Goal: Transaction & Acquisition: Purchase product/service

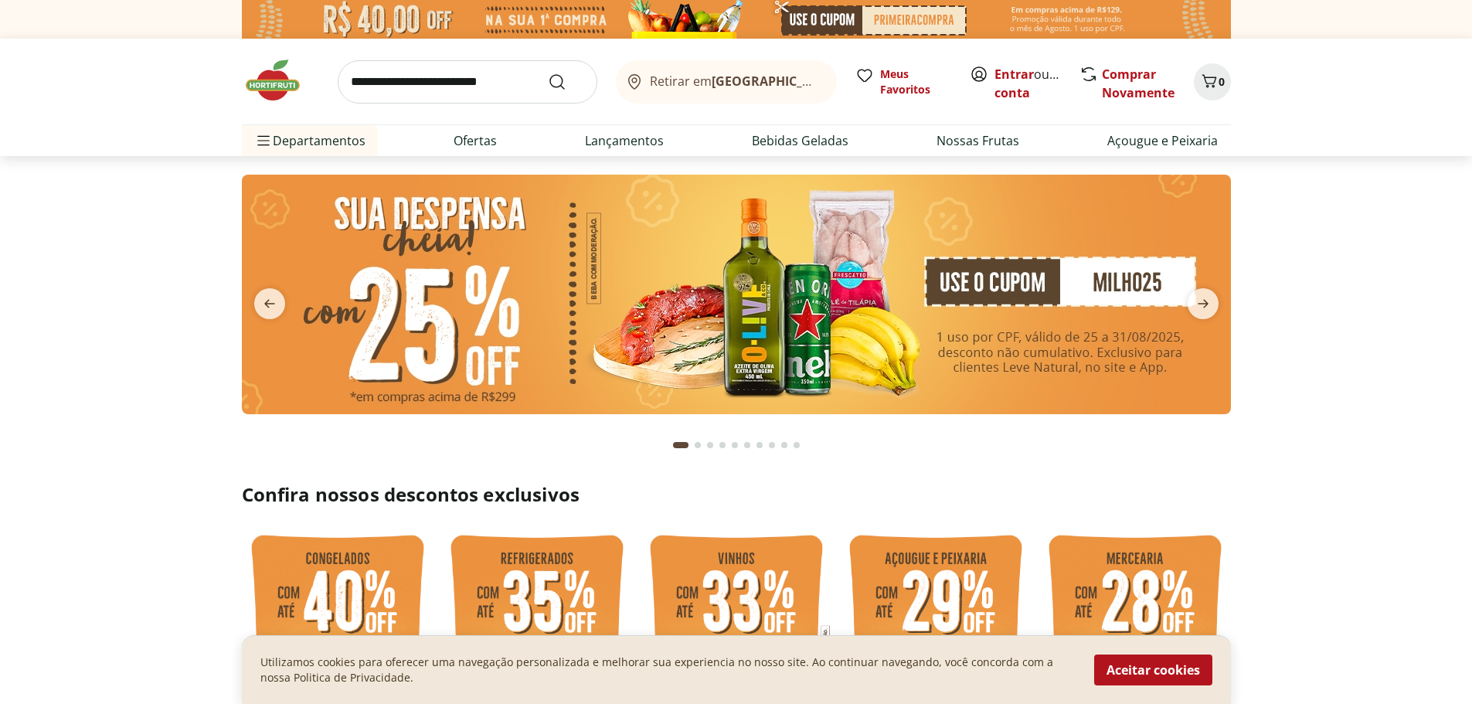
click at [698, 318] on img at bounding box center [736, 295] width 989 height 240
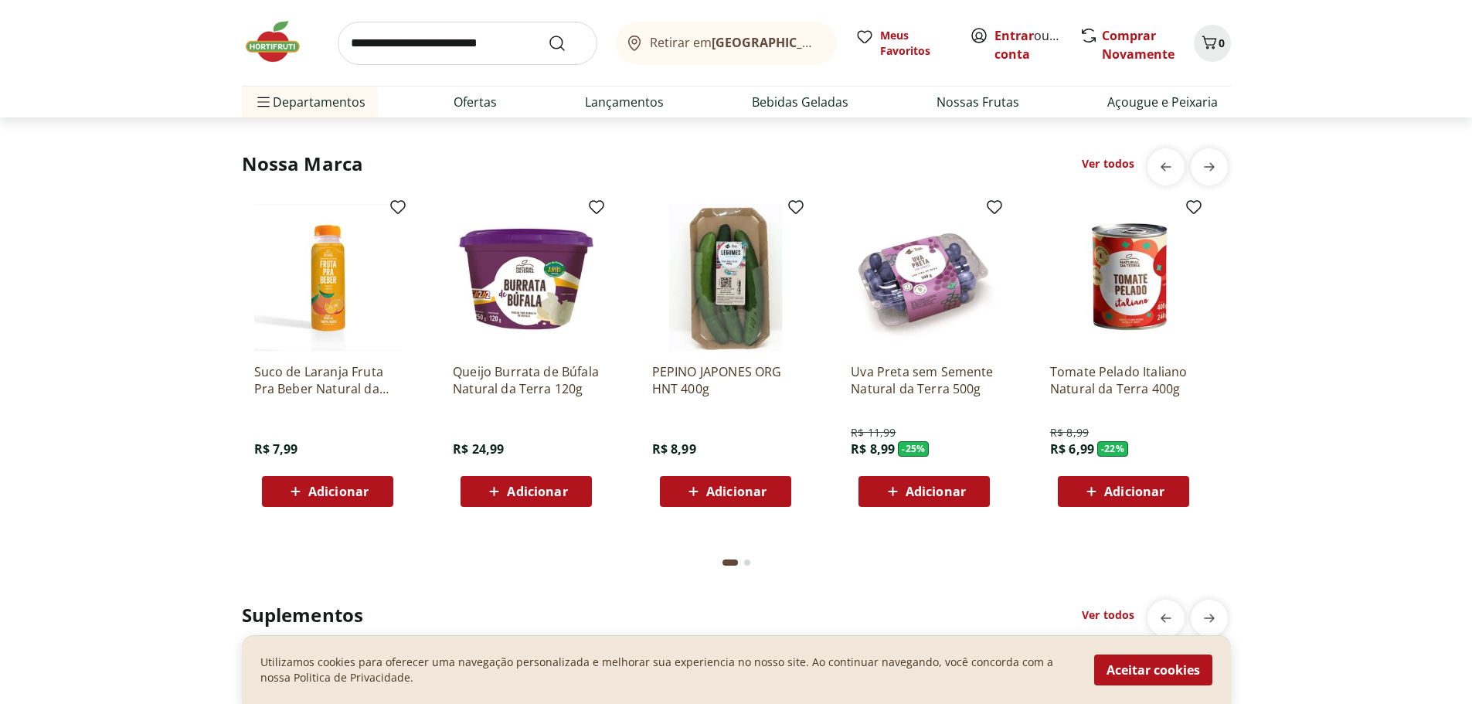
scroll to position [2771, 0]
click at [1123, 41] on link "Comprar Novamente" at bounding box center [1138, 45] width 73 height 36
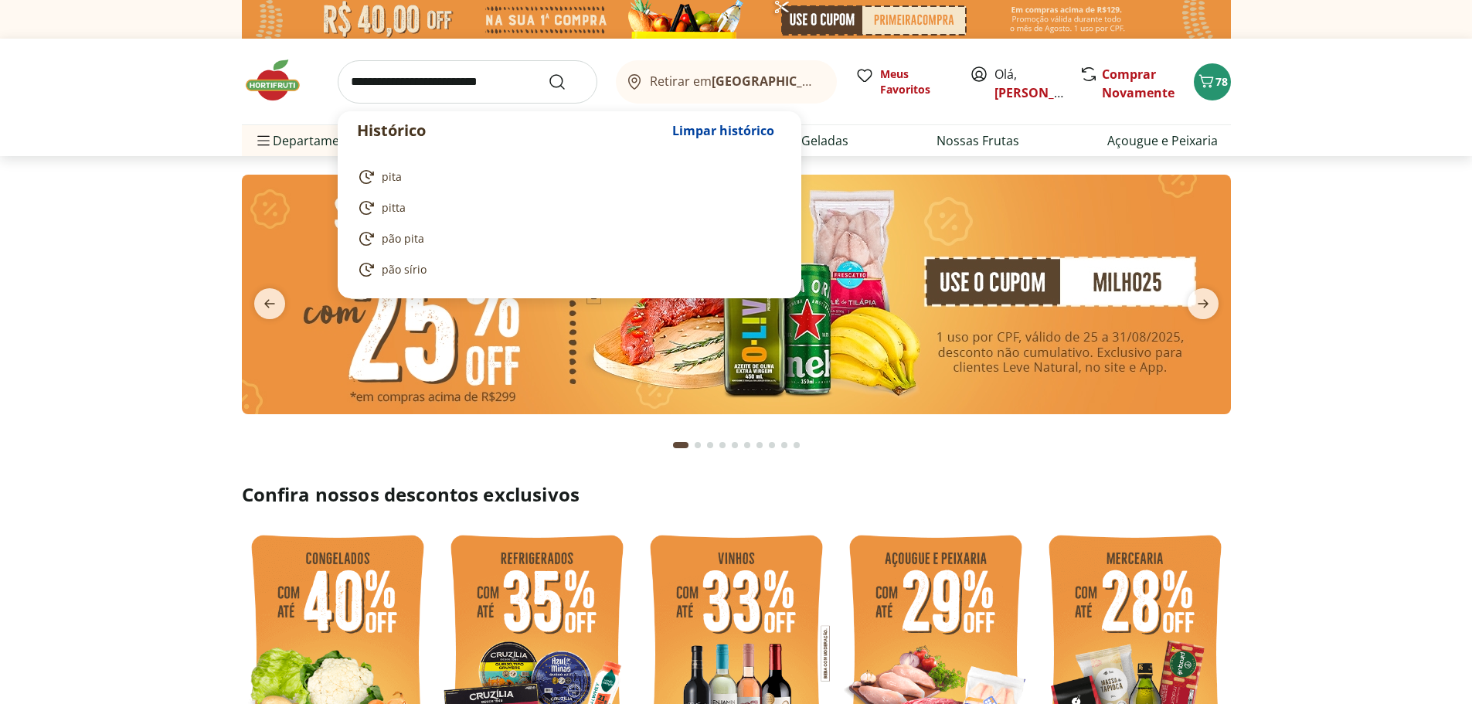
click at [492, 83] on input "search" at bounding box center [468, 81] width 260 height 43
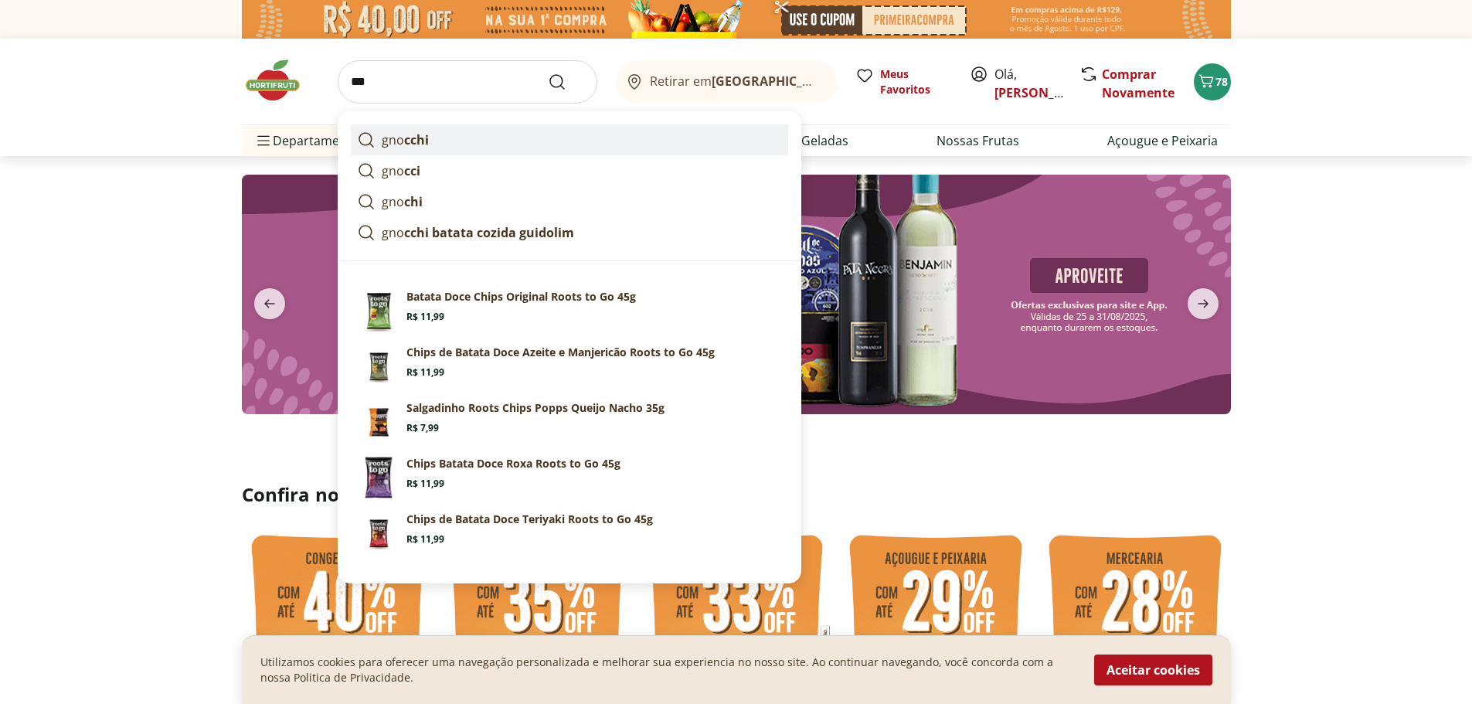
click at [442, 144] on link "gno cchi" at bounding box center [569, 139] width 437 height 31
type input "*******"
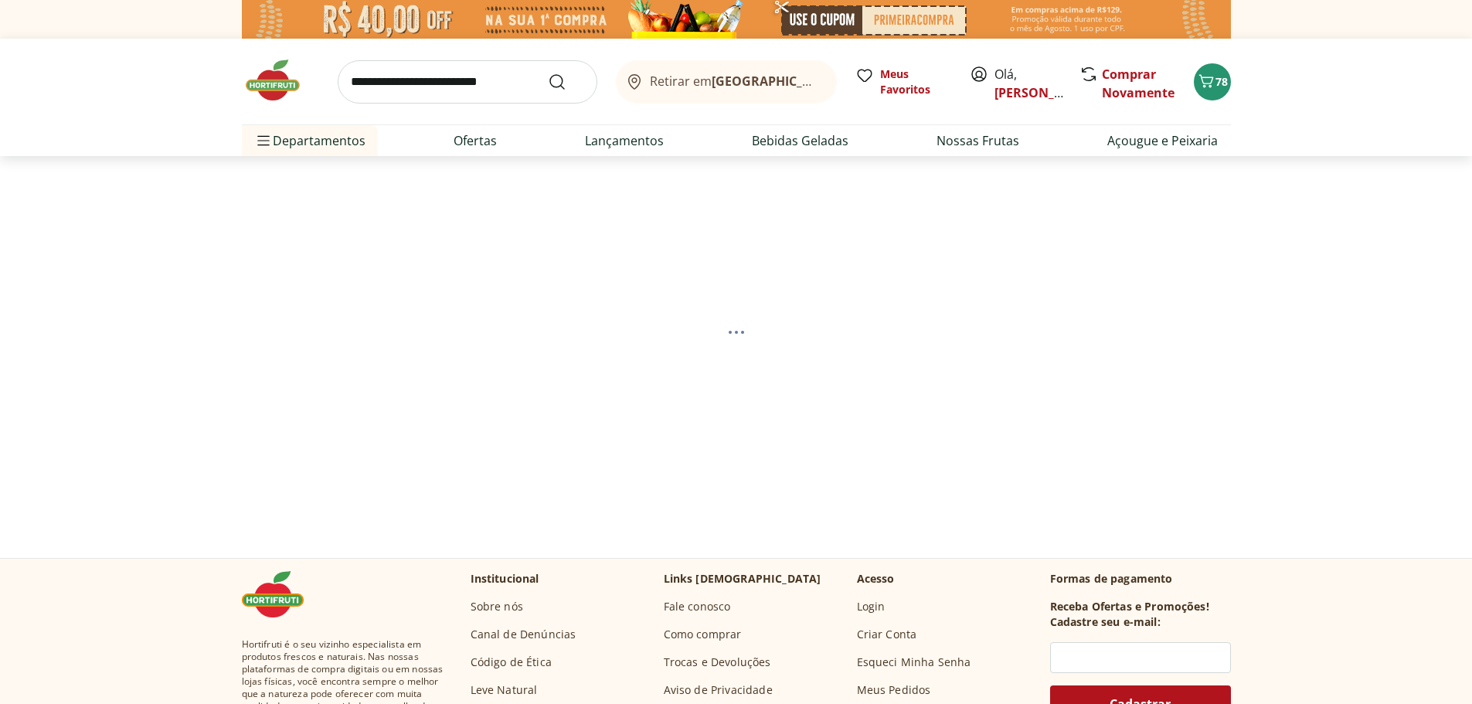
select select "**********"
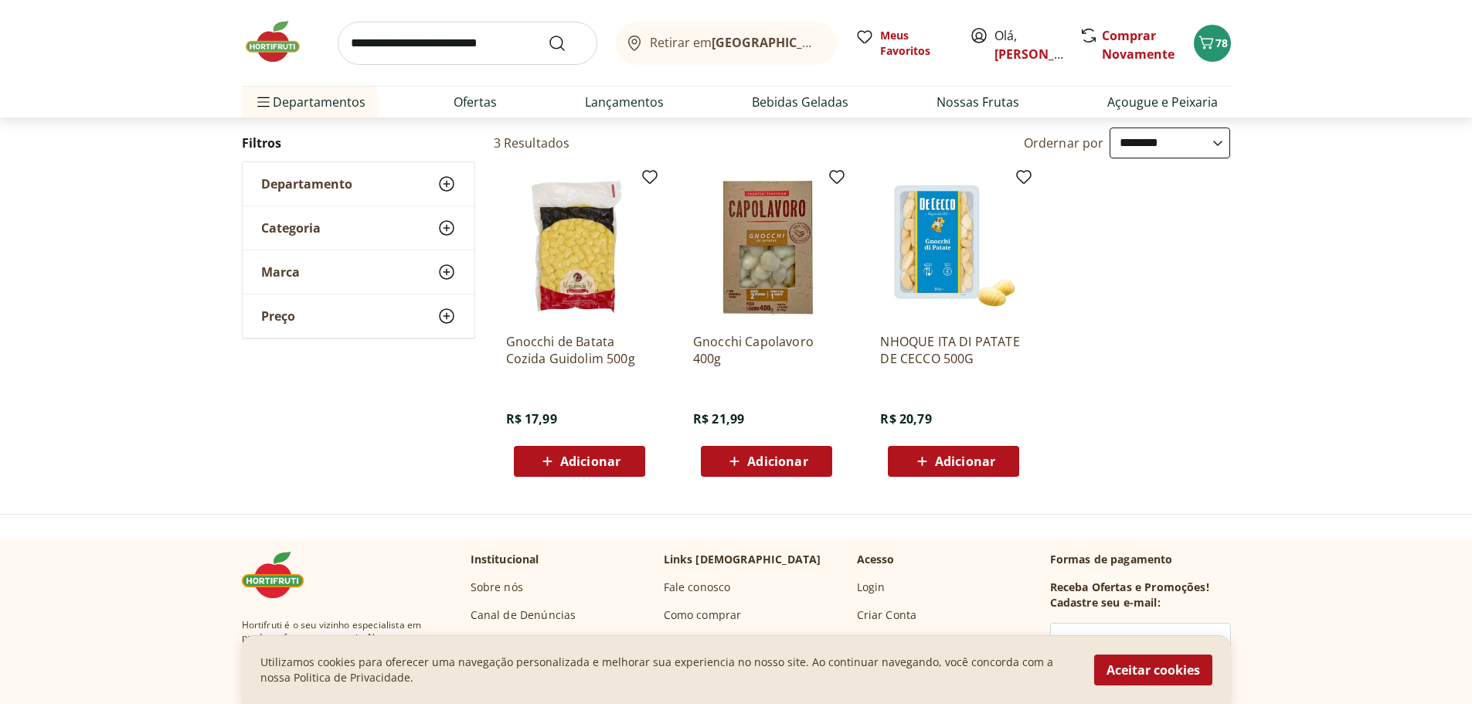
scroll to position [154, 0]
click at [590, 464] on span "Adicionar" at bounding box center [590, 460] width 60 height 12
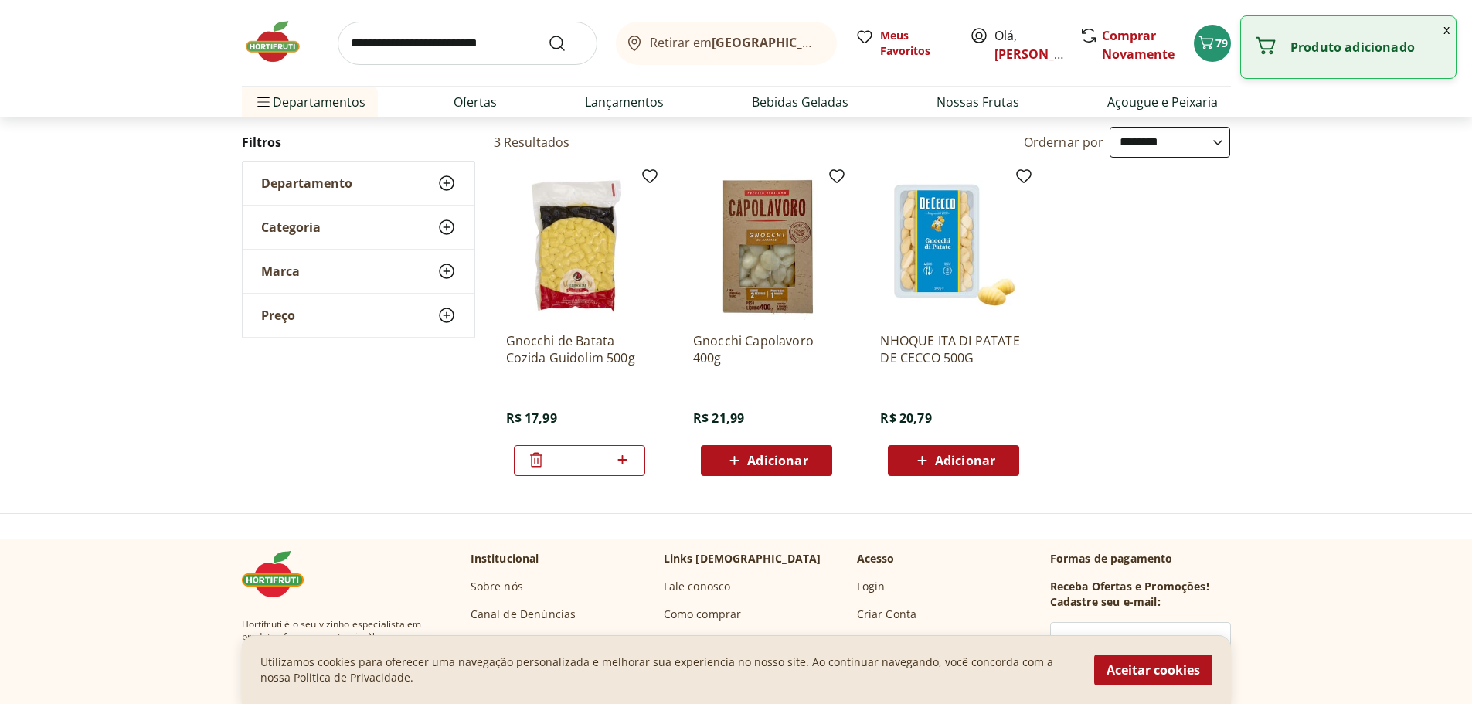
click at [625, 459] on icon at bounding box center [622, 459] width 9 height 9
type input "*"
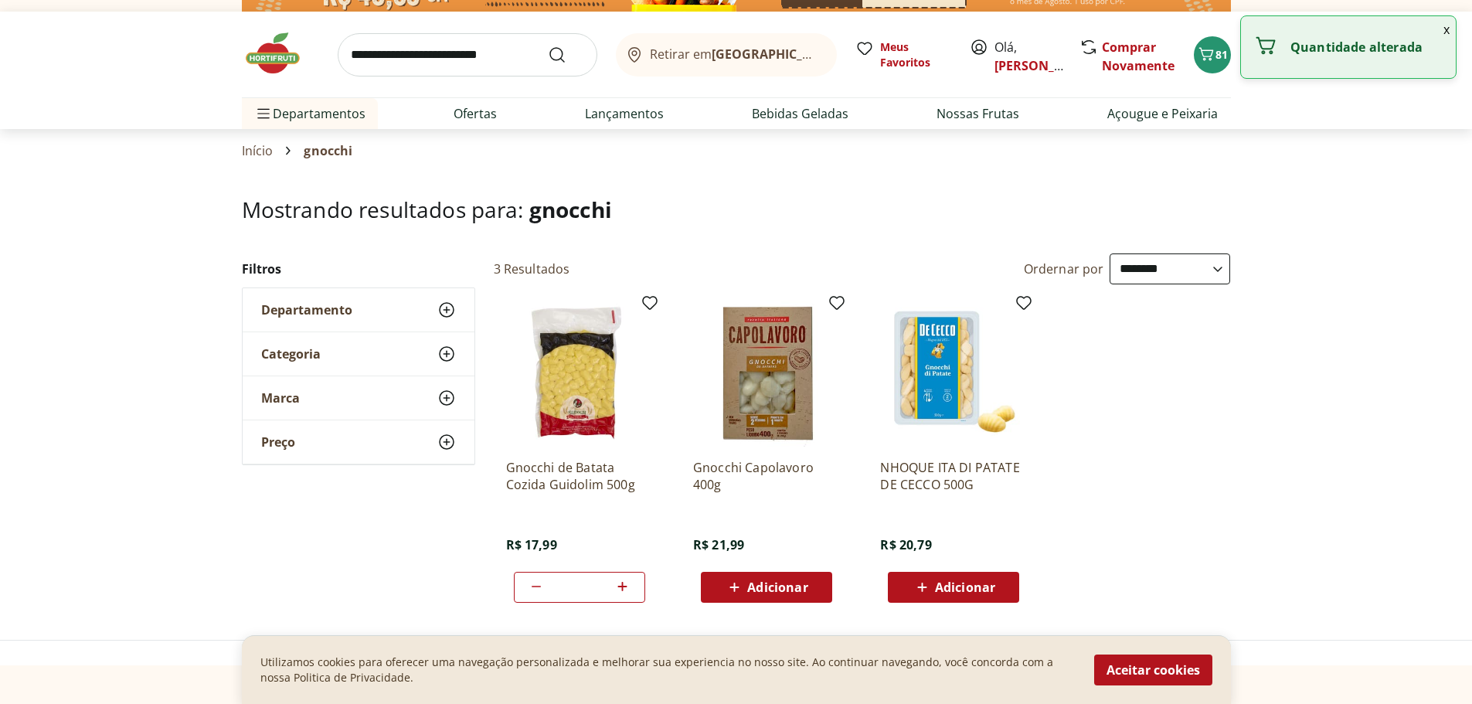
scroll to position [0, 0]
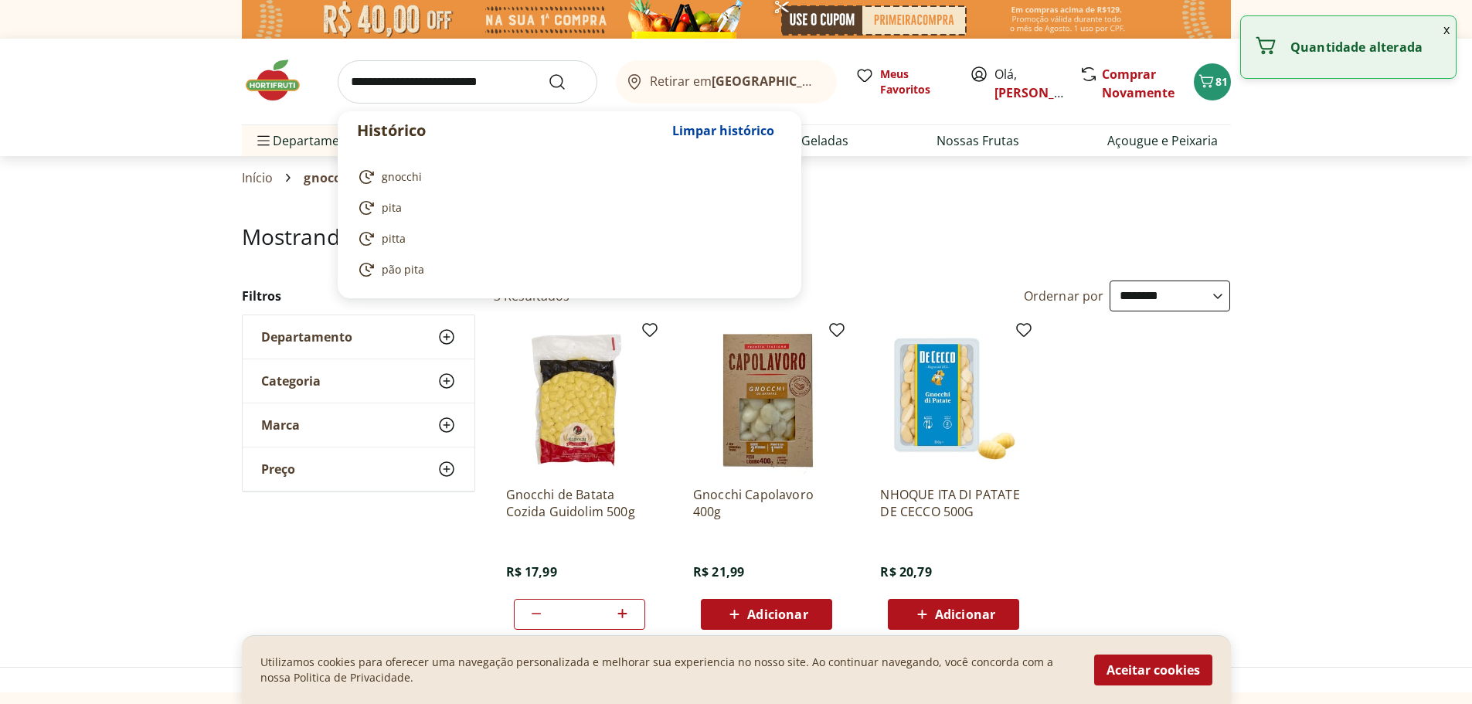
click at [407, 86] on input "search" at bounding box center [468, 81] width 260 height 43
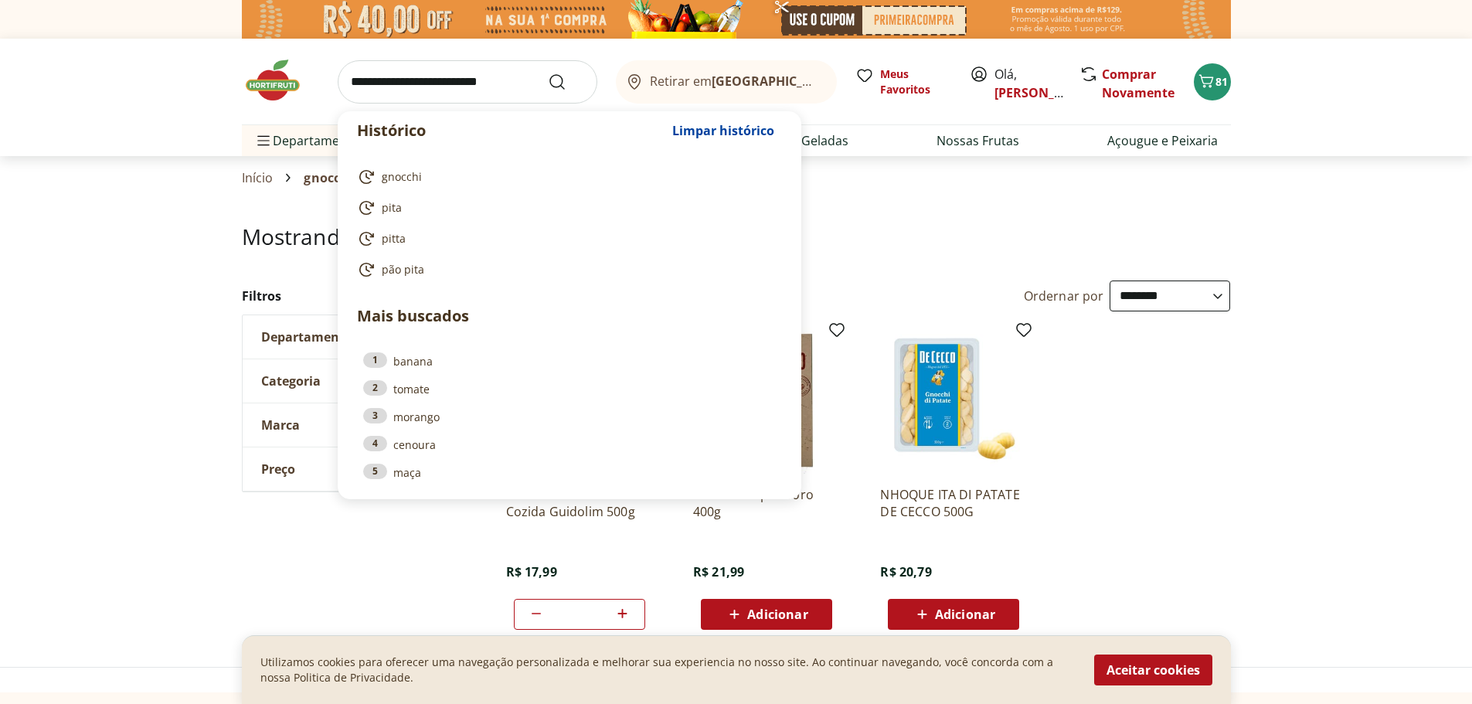
click at [1168, 453] on ul "Gnocchi de Batata Cozida Guidolim 500g R$ 17,99 * Gnocchi Capolavoro 400g R$ 21…" at bounding box center [862, 478] width 737 height 328
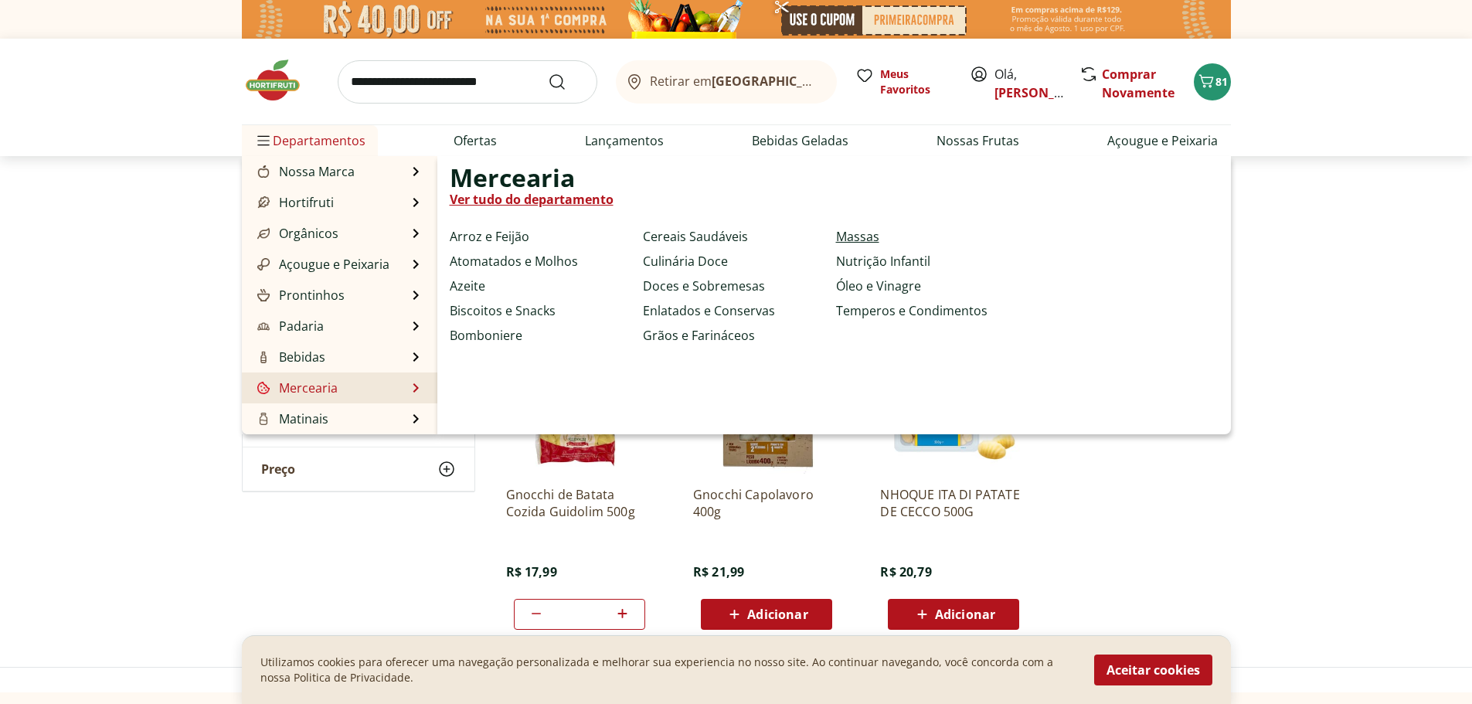
click at [860, 233] on link "Massas" at bounding box center [857, 236] width 43 height 19
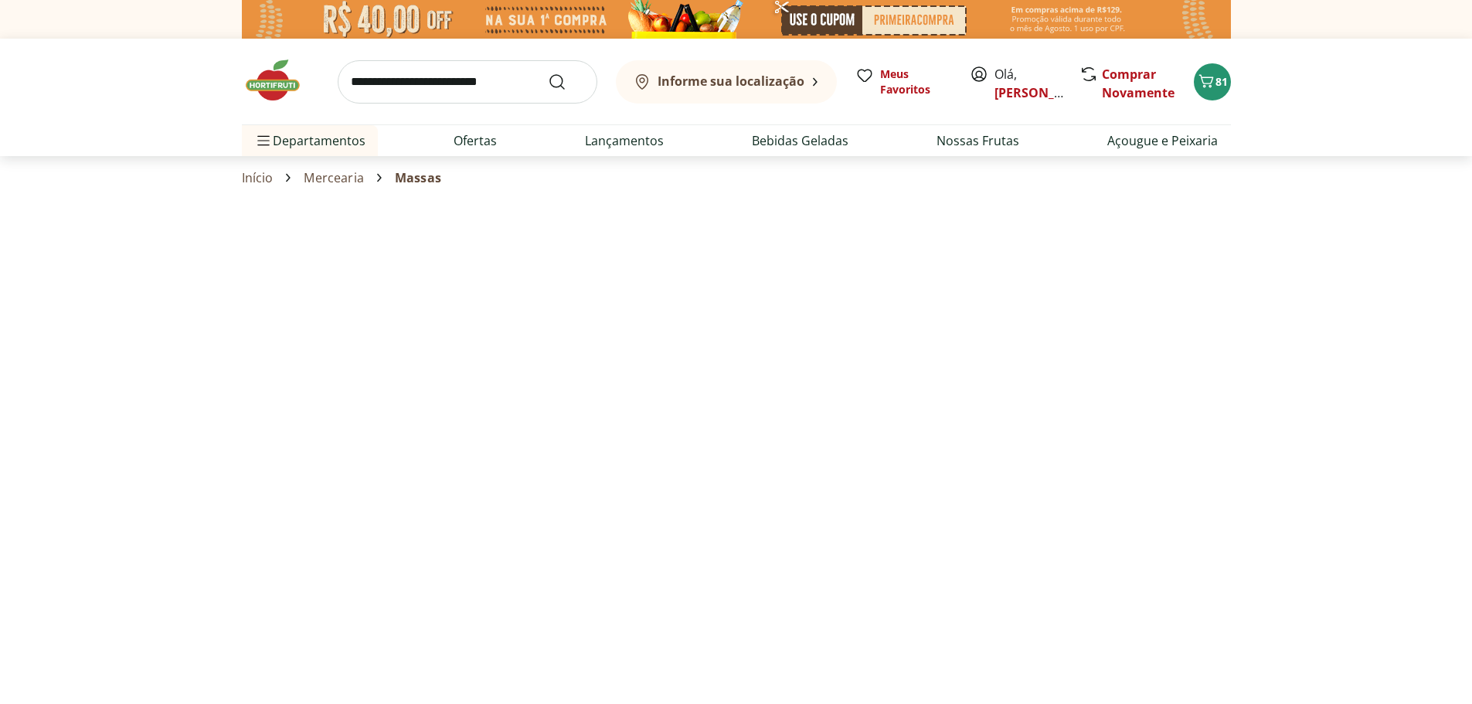
select select "**********"
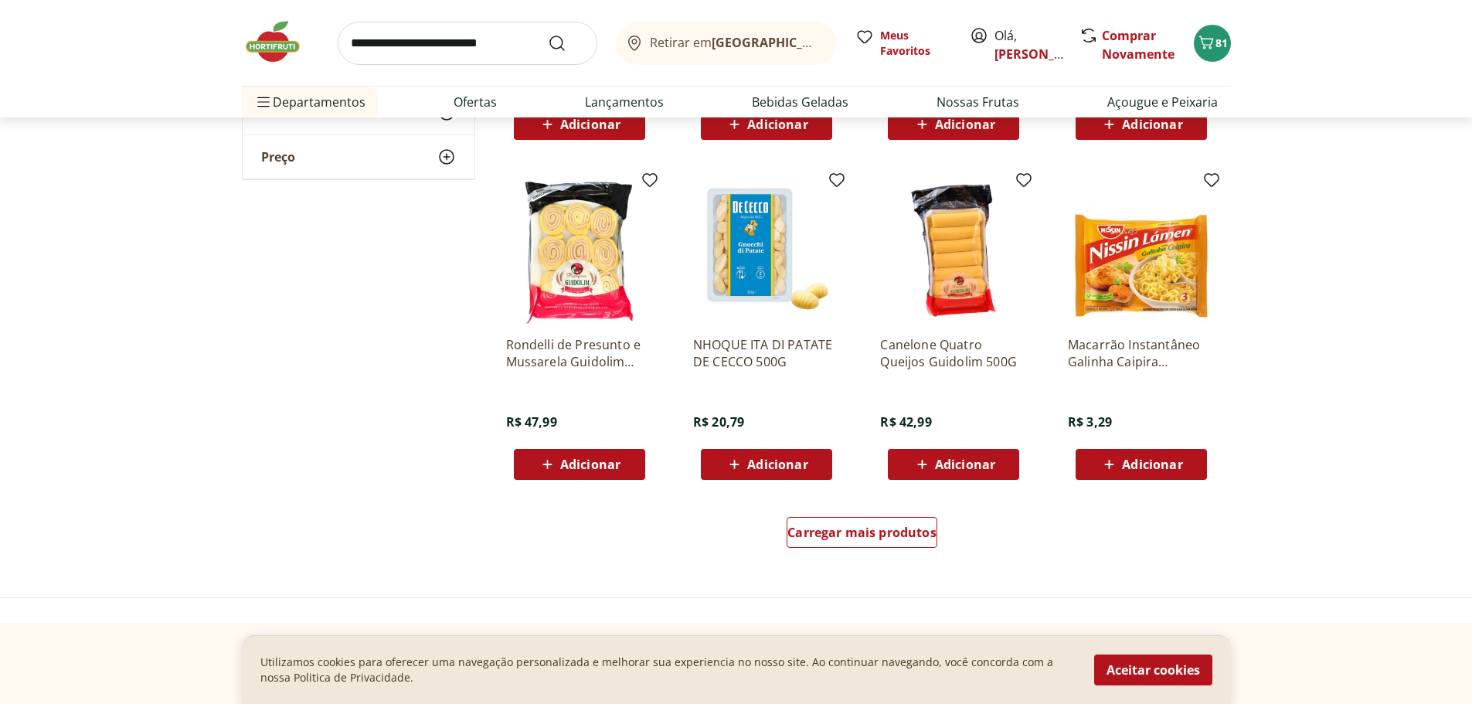
scroll to position [773, 0]
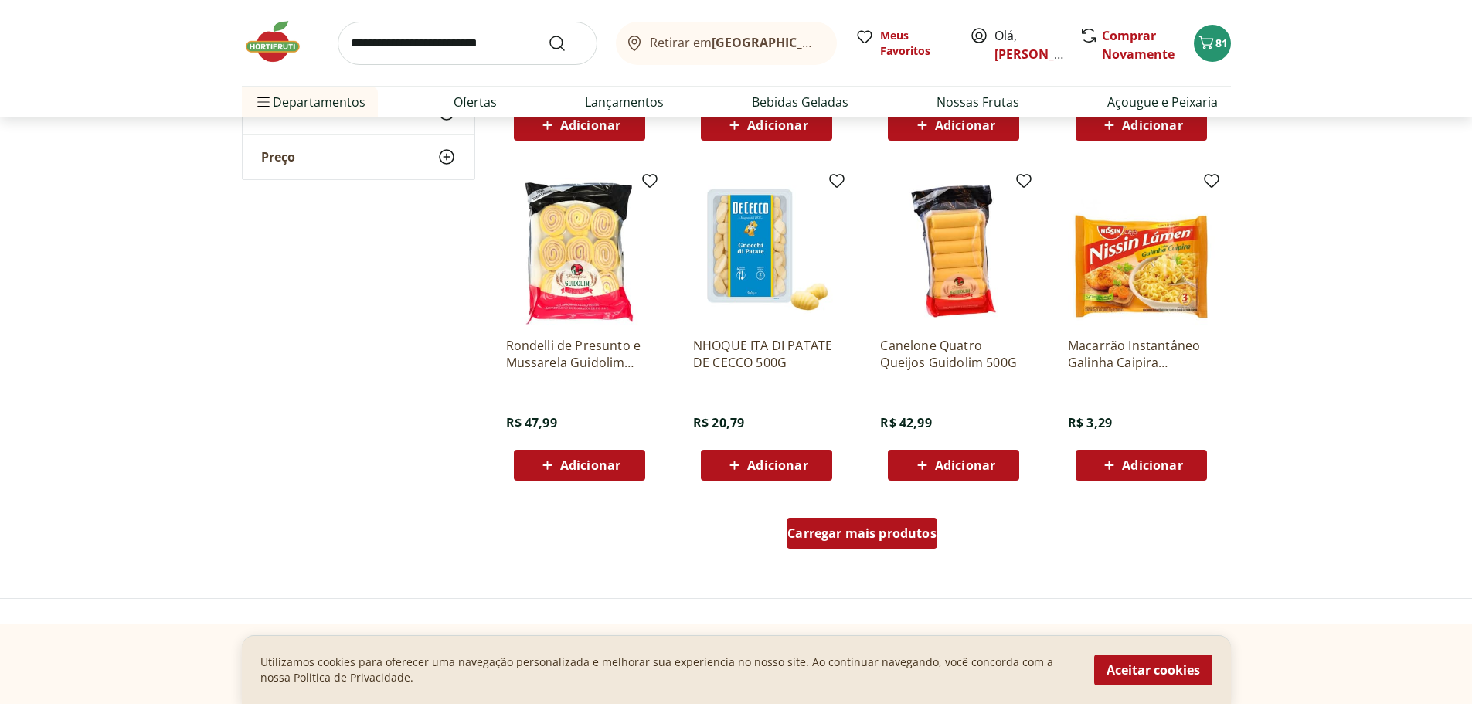
click at [902, 535] on span "Carregar mais produtos" at bounding box center [861, 533] width 149 height 12
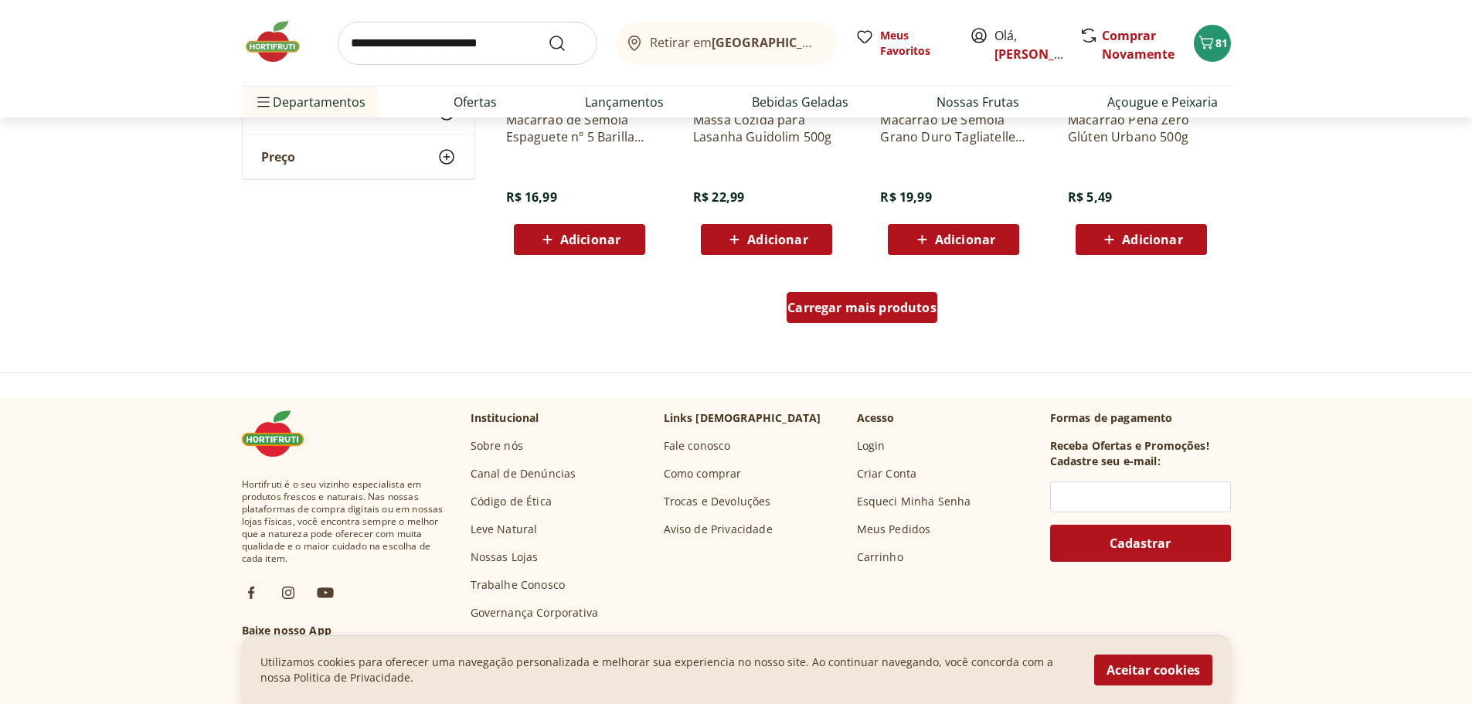
scroll to position [2007, 0]
click at [862, 315] on div "Carregar mais produtos" at bounding box center [862, 306] width 151 height 31
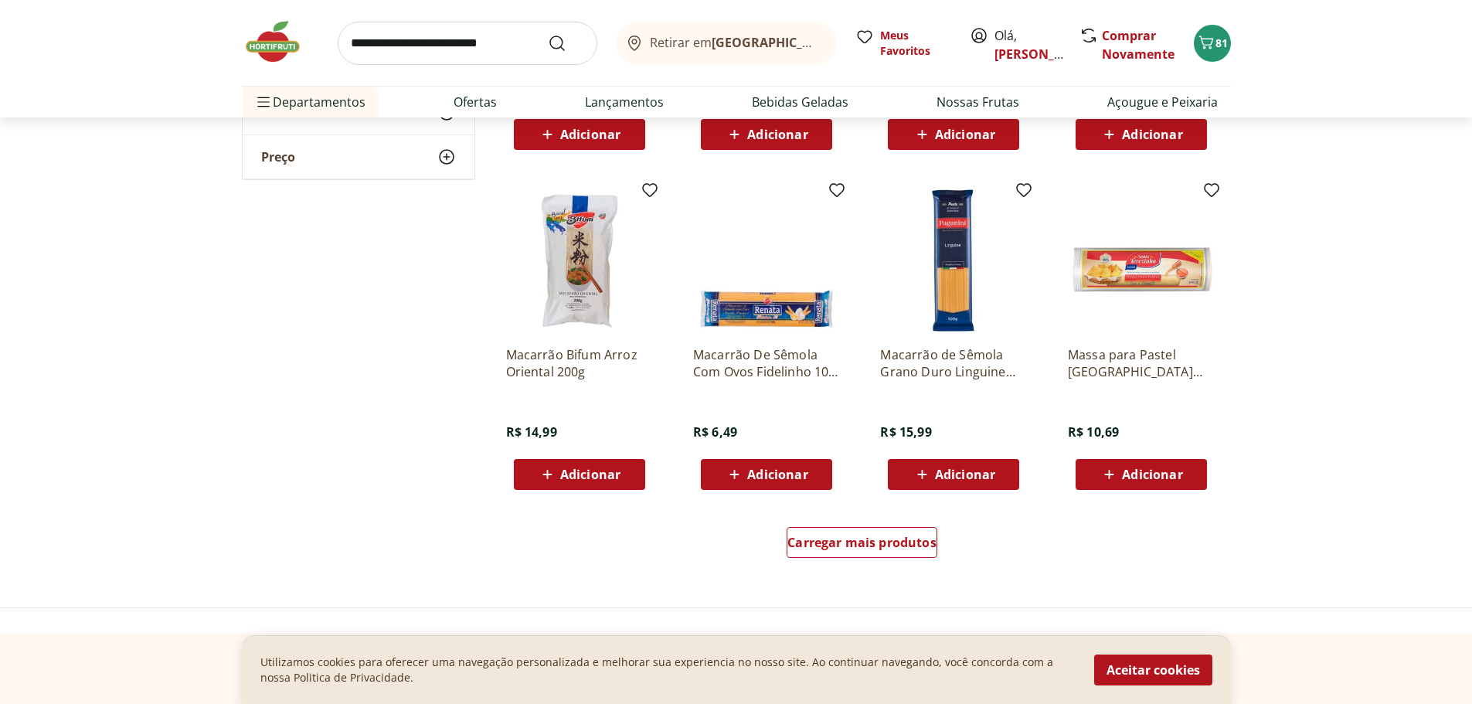
scroll to position [2779, 0]
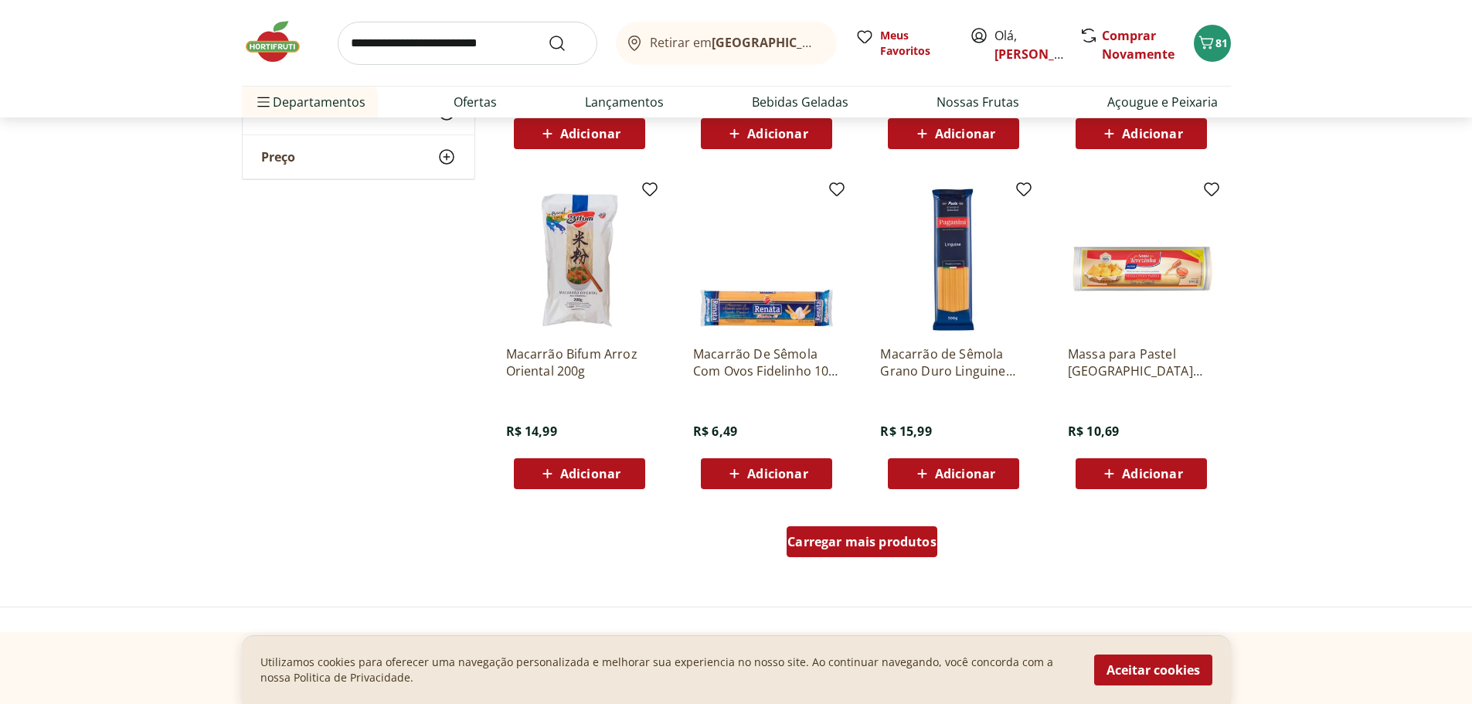
click at [865, 539] on span "Carregar mais produtos" at bounding box center [861, 541] width 149 height 12
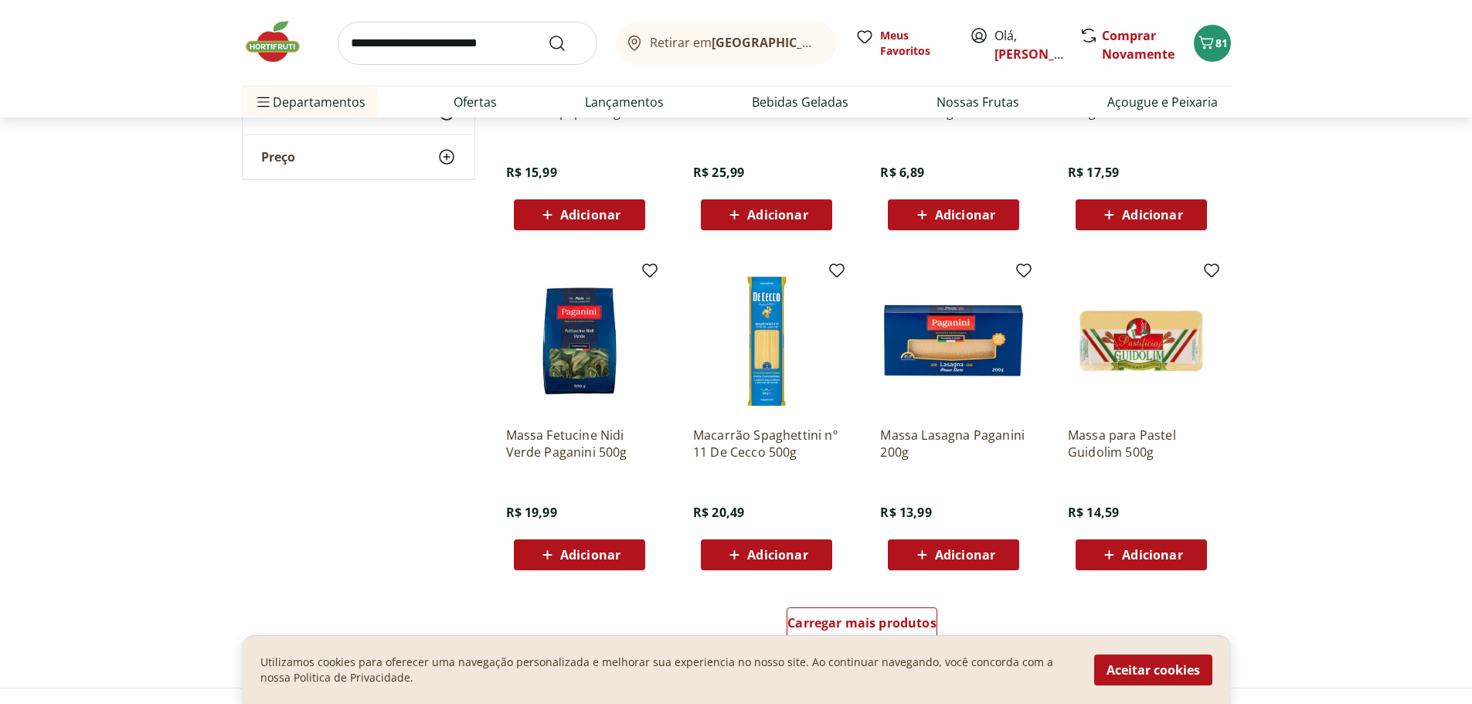
scroll to position [3706, 0]
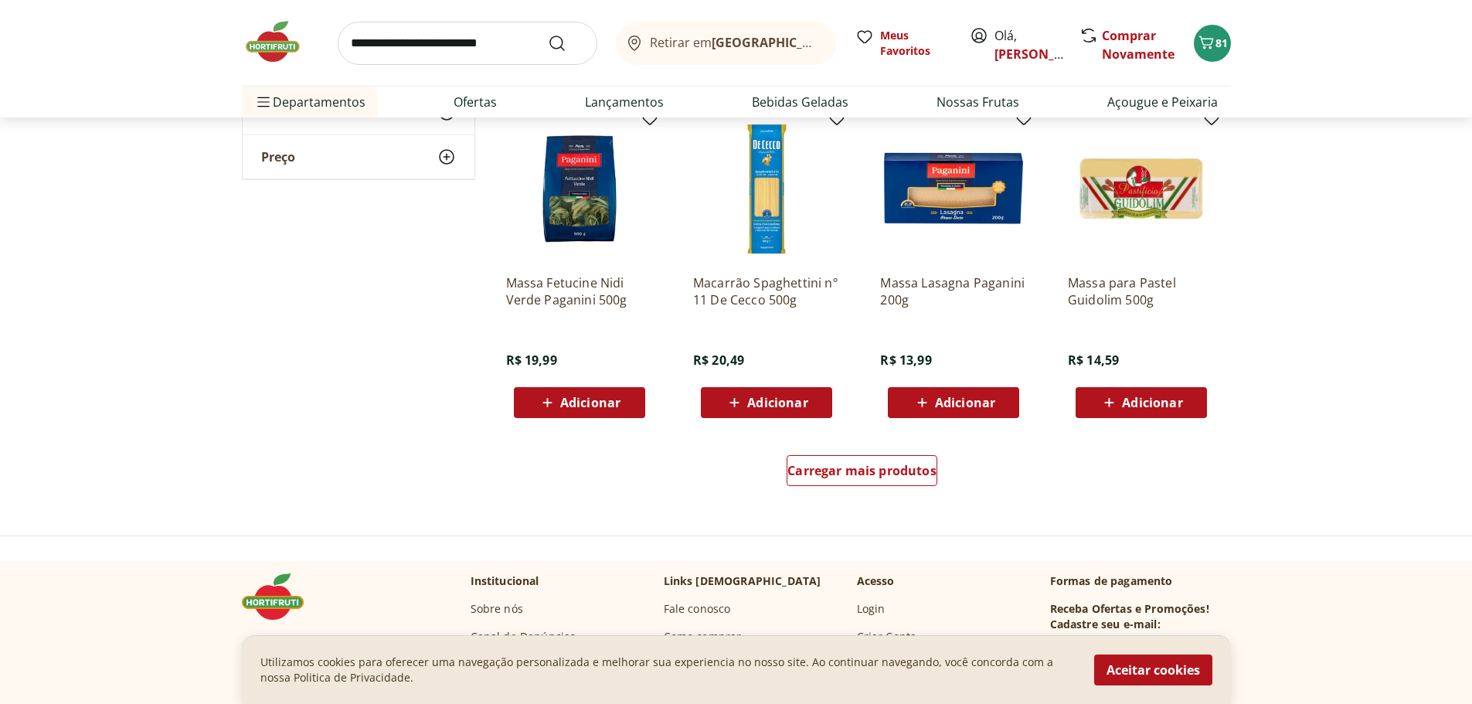
click at [847, 506] on div "Carregar mais produtos" at bounding box center [862, 474] width 749 height 74
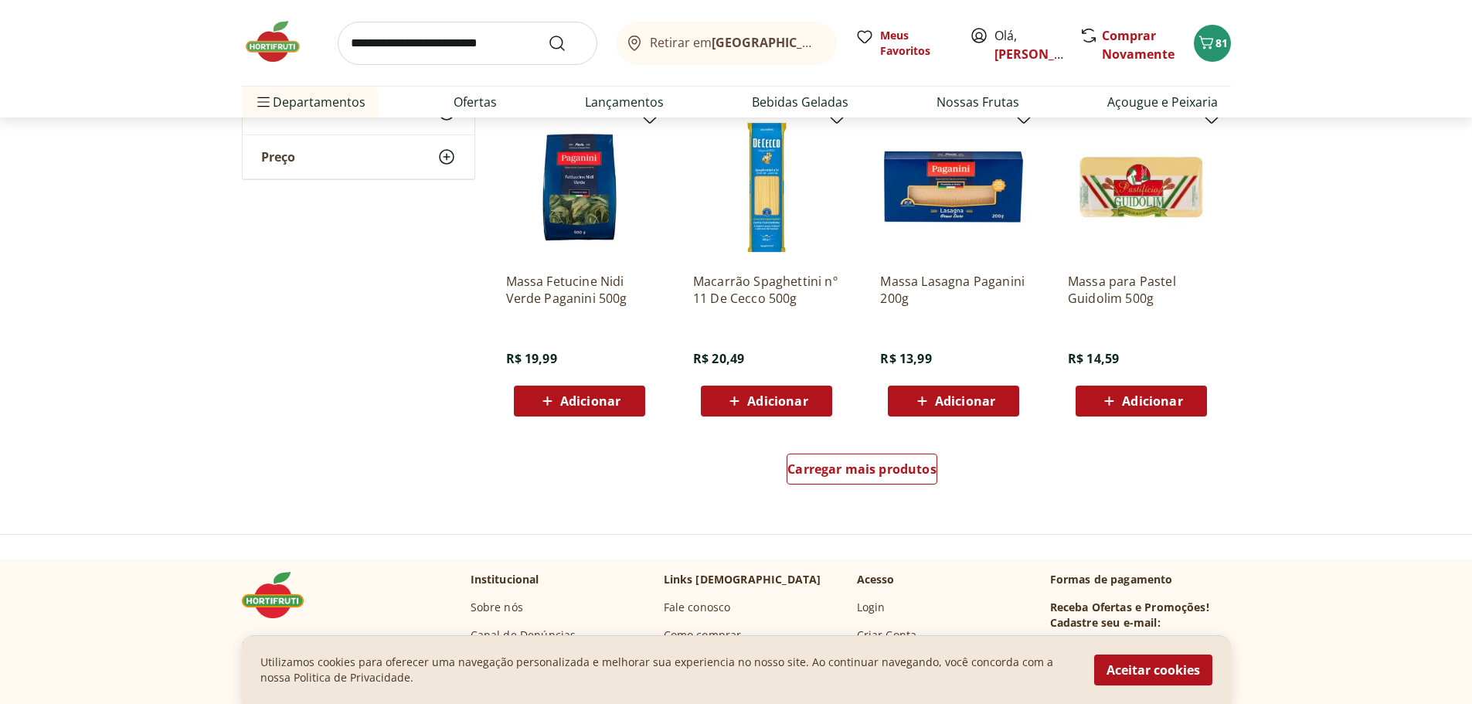
scroll to position [3860, 0]
click at [886, 474] on span "Carregar mais produtos" at bounding box center [861, 468] width 149 height 12
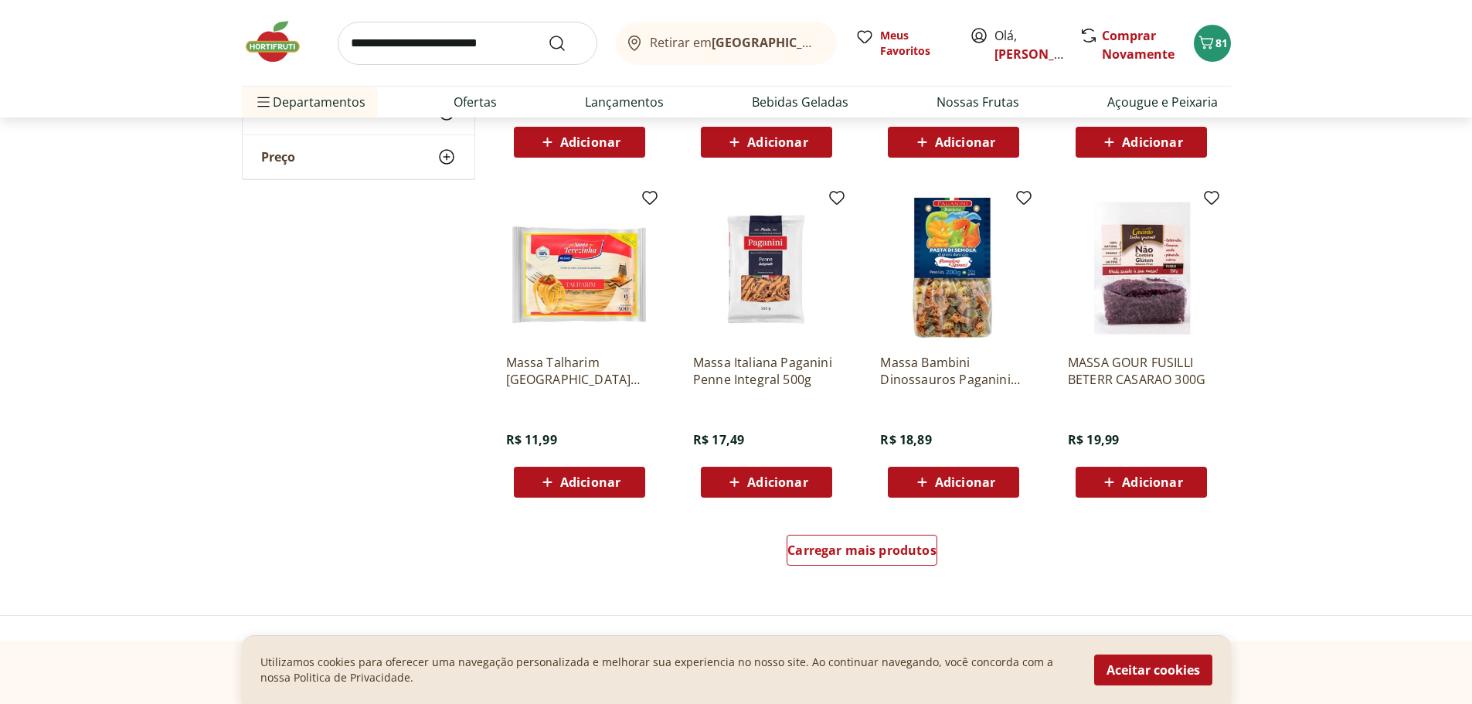
scroll to position [4787, 0]
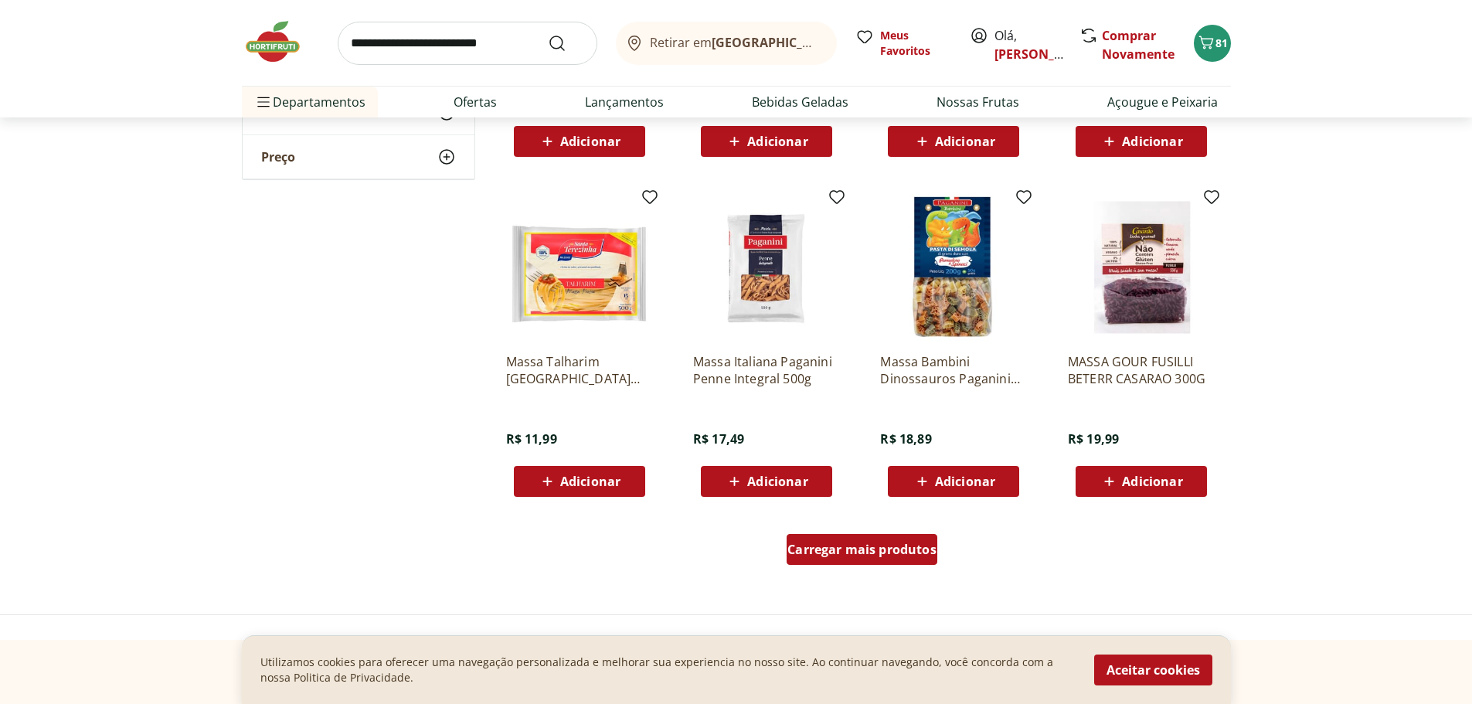
click at [882, 543] on span "Carregar mais produtos" at bounding box center [861, 549] width 149 height 12
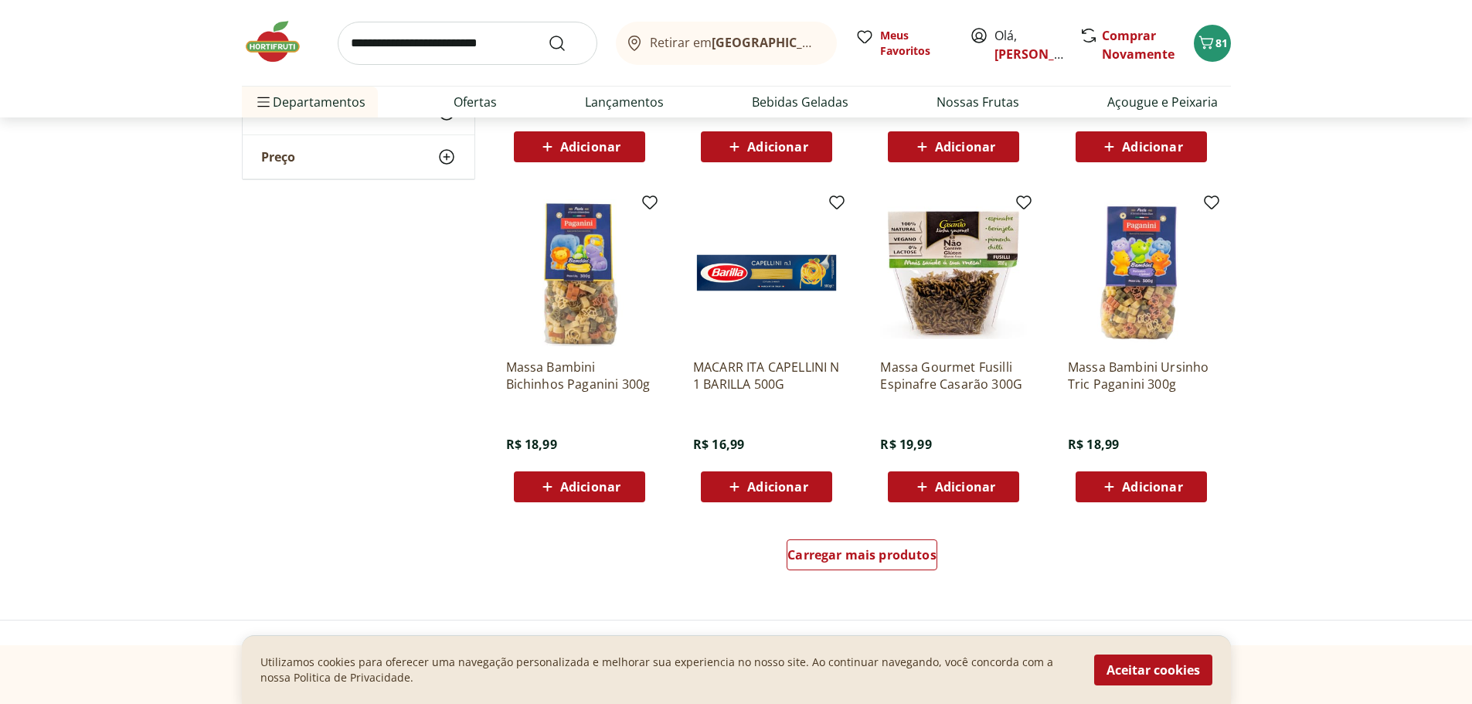
scroll to position [5790, 0]
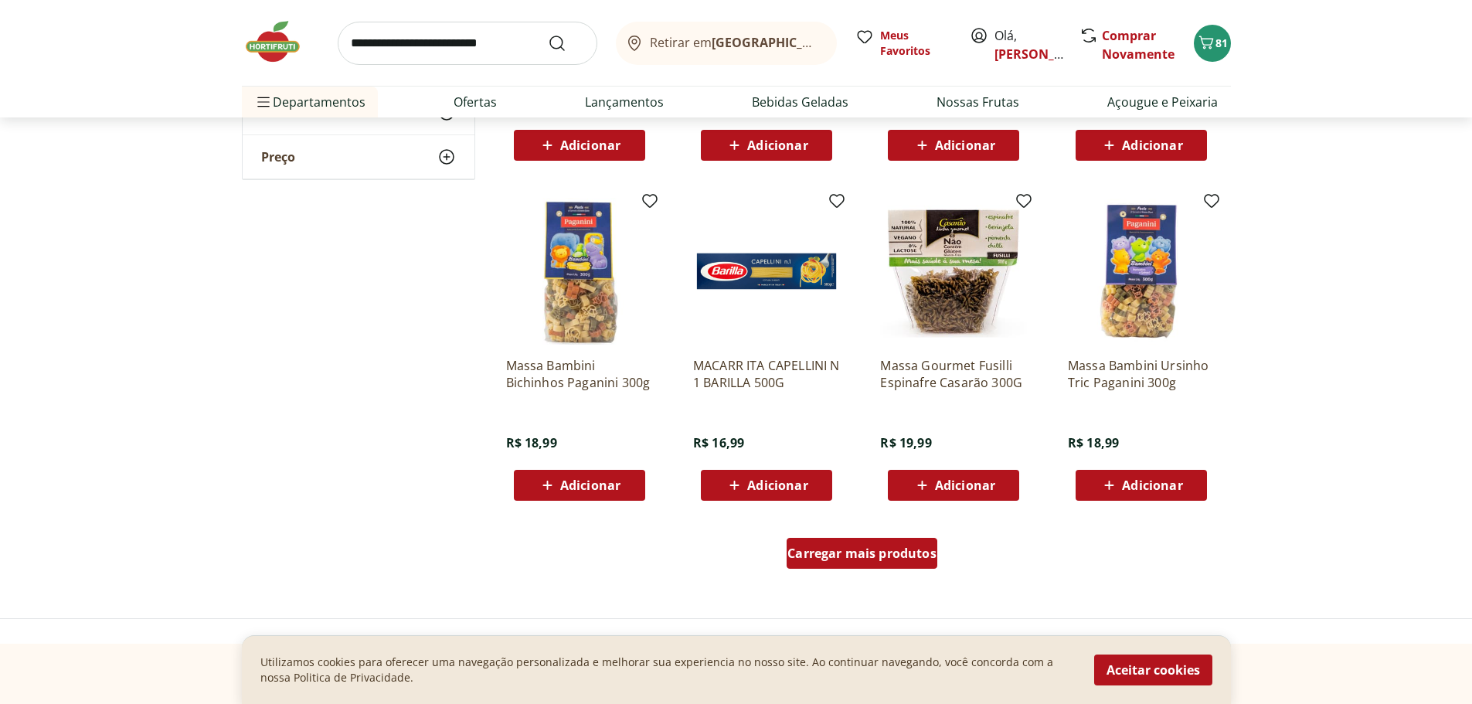
click at [851, 552] on span "Carregar mais produtos" at bounding box center [861, 553] width 149 height 12
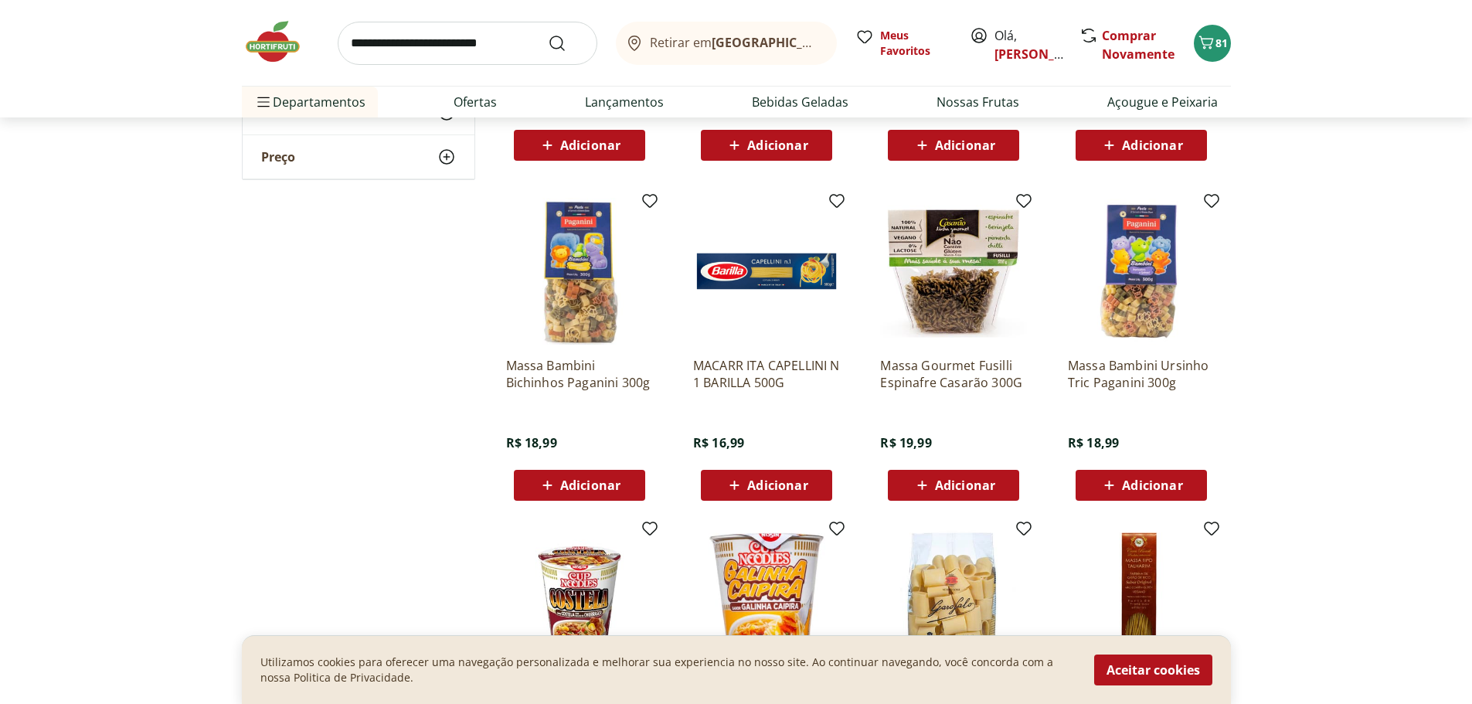
click at [770, 483] on span "Adicionar" at bounding box center [777, 485] width 60 height 12
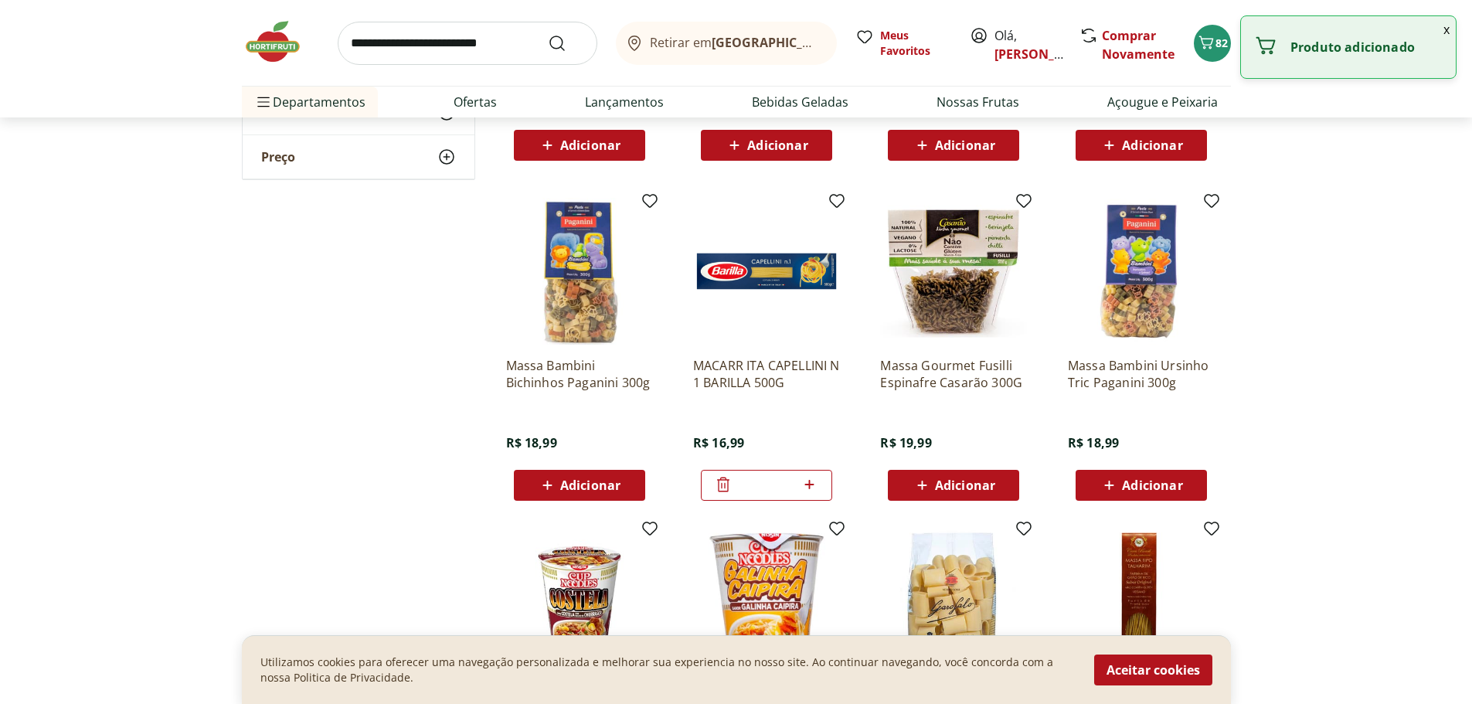
click at [807, 481] on icon at bounding box center [809, 484] width 19 height 19
type input "*"
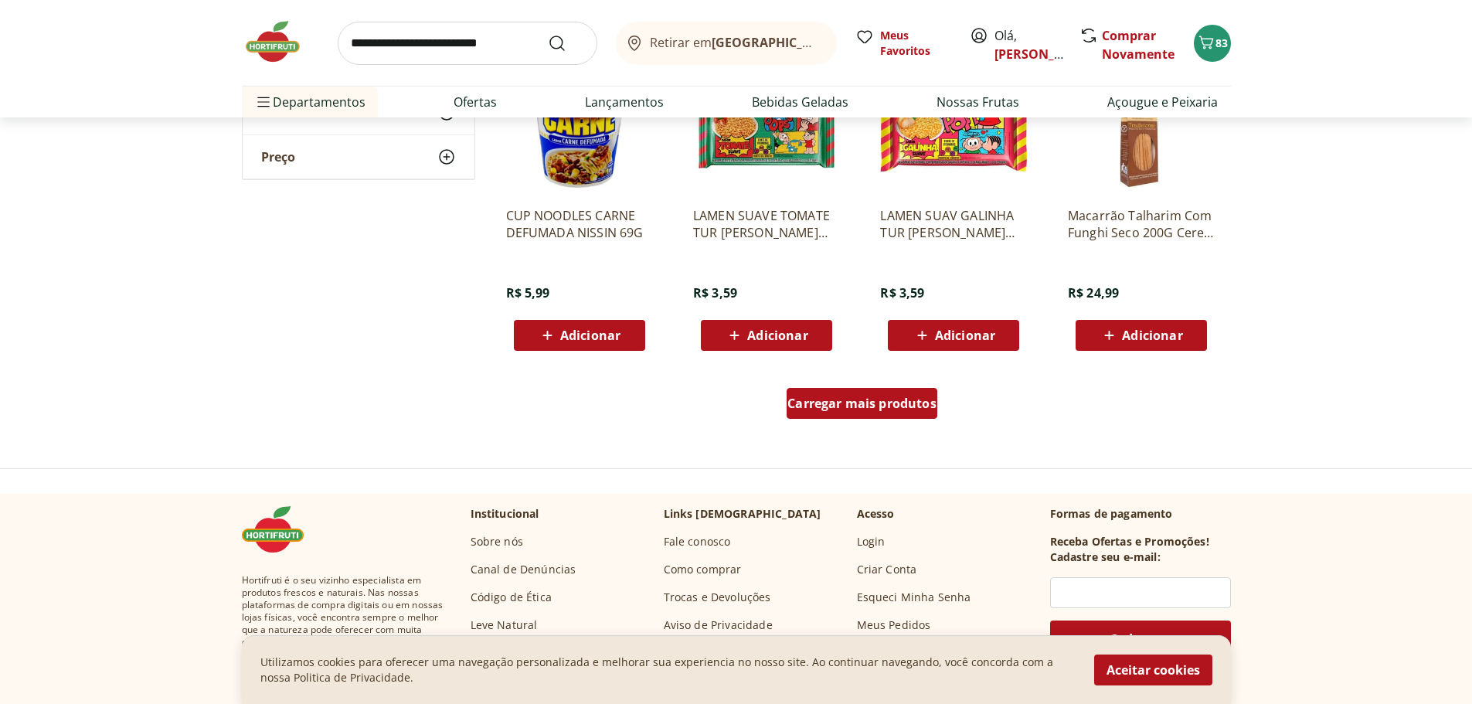
scroll to position [6949, 0]
click at [860, 399] on span "Carregar mais produtos" at bounding box center [861, 402] width 149 height 12
